Goal: Information Seeking & Learning: Learn about a topic

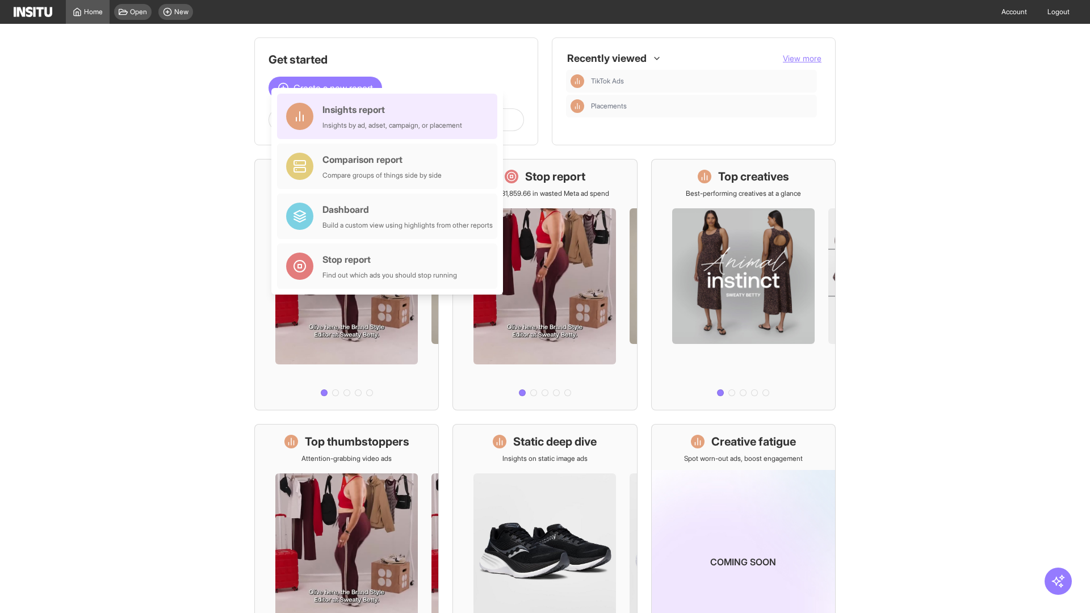
click at [390, 116] on div "Insights report Insights by ad, adset, campaign, or placement" at bounding box center [392, 116] width 140 height 27
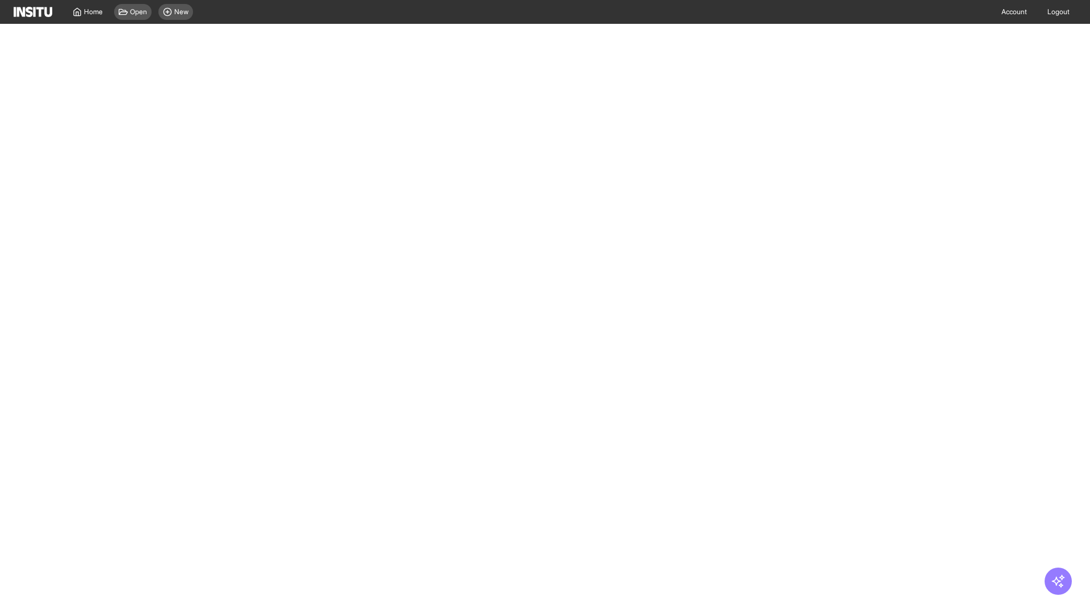
select select "**"
